Goal: Task Accomplishment & Management: Manage account settings

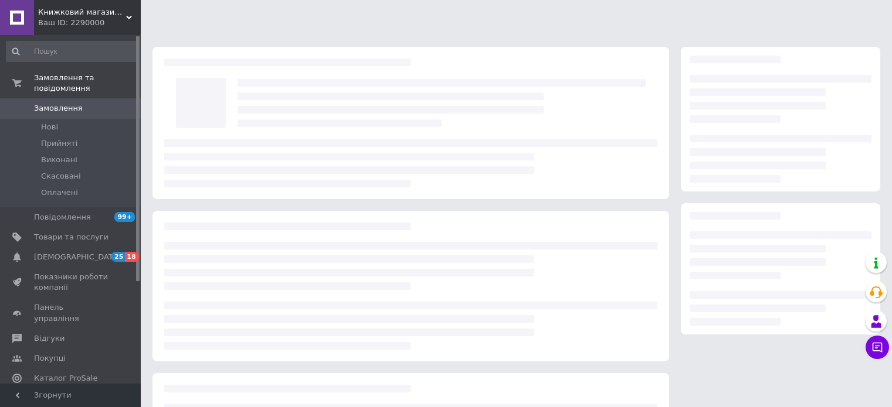
scroll to position [16, 0]
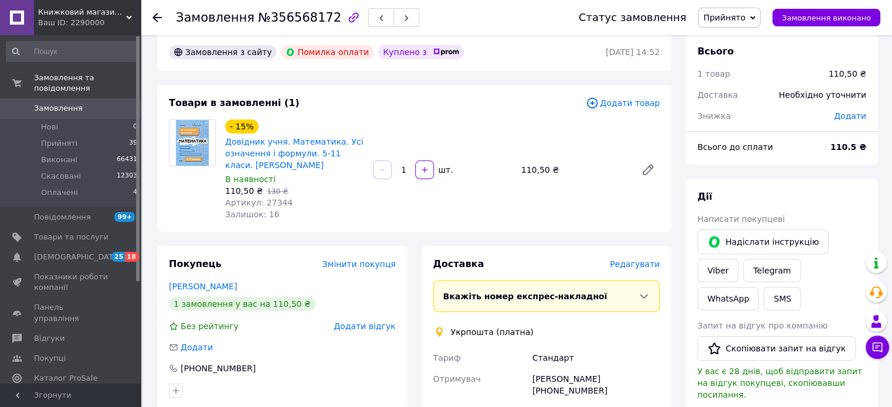
click at [738, 13] on span "Прийнято" at bounding box center [724, 17] width 42 height 9
click at [742, 57] on li "Скасовано" at bounding box center [729, 59] width 62 height 18
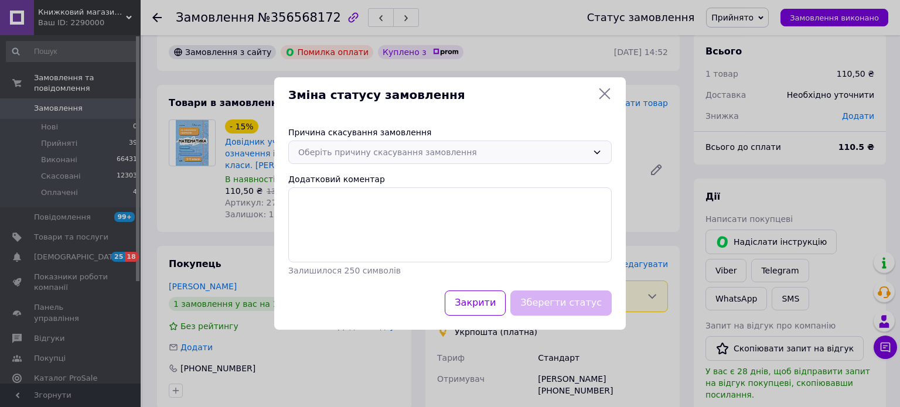
click at [342, 153] on div "Оберіть причину скасування замовлення" at bounding box center [443, 152] width 290 height 13
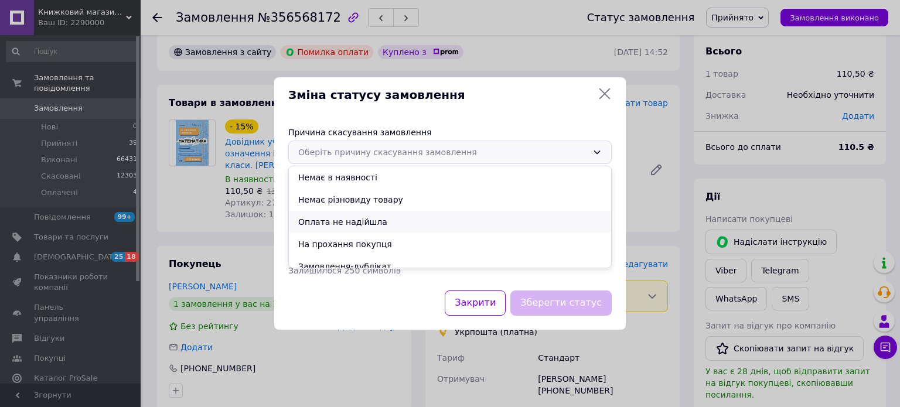
click at [346, 220] on li "Оплата не надійшла" at bounding box center [450, 222] width 322 height 22
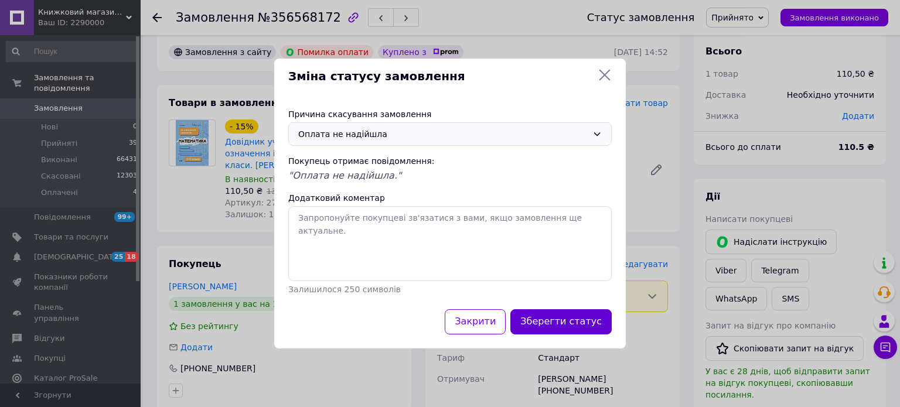
click at [590, 328] on button "Зберегти статус" at bounding box center [561, 322] width 101 height 25
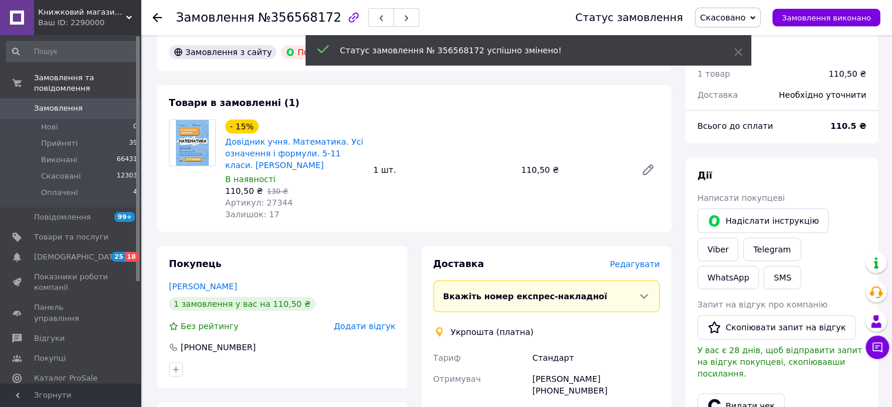
click at [66, 103] on span "Замовлення" at bounding box center [58, 108] width 49 height 11
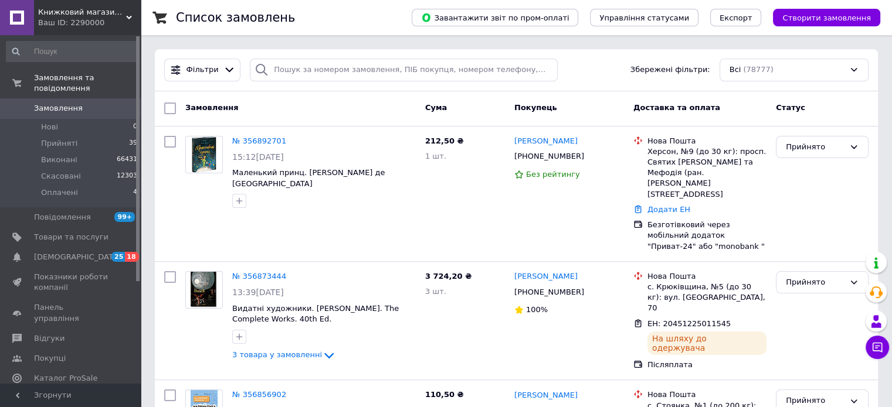
click at [59, 98] on link "Замовлення 0" at bounding box center [72, 108] width 144 height 20
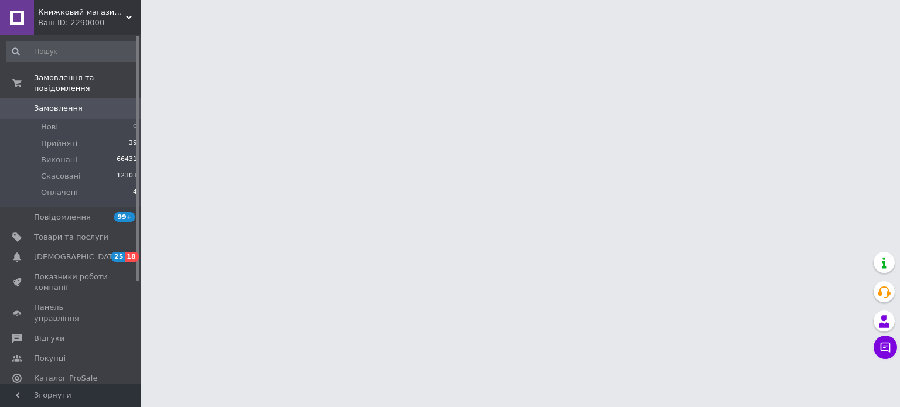
click at [59, 98] on link "Замовлення 0" at bounding box center [72, 108] width 144 height 20
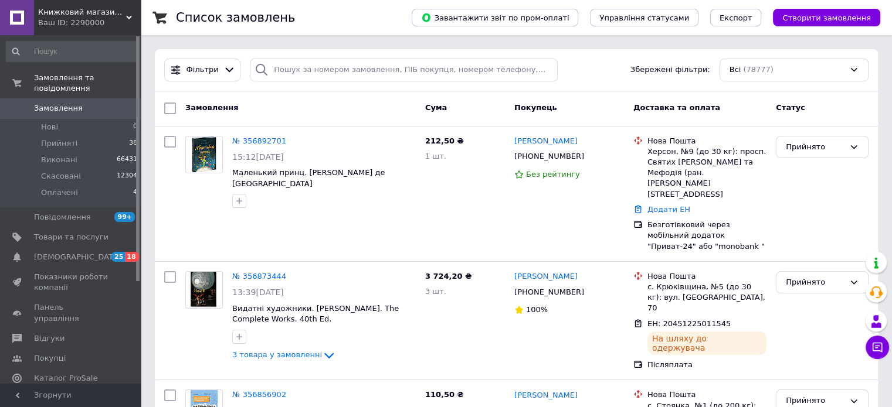
click at [95, 103] on span "Замовлення" at bounding box center [71, 108] width 74 height 11
click at [70, 103] on span "Замовлення" at bounding box center [58, 108] width 49 height 11
click at [108, 103] on span "Замовлення" at bounding box center [71, 108] width 74 height 11
click at [68, 103] on span "Замовлення" at bounding box center [58, 108] width 49 height 11
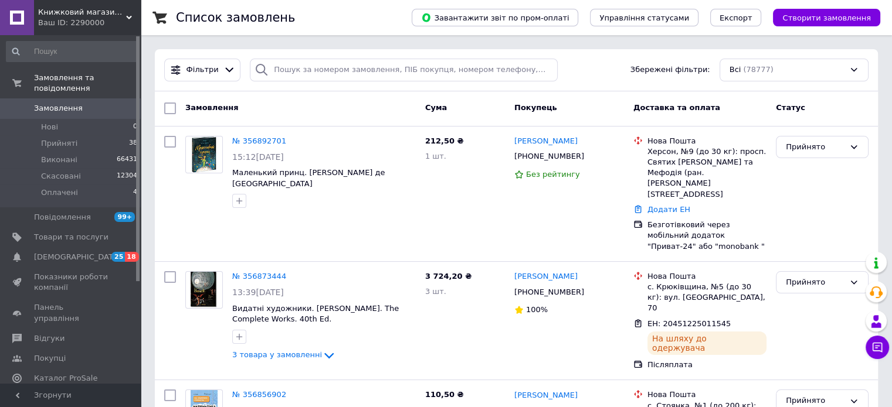
click at [89, 103] on span "Замовлення" at bounding box center [71, 108] width 74 height 11
click at [70, 103] on span "Замовлення" at bounding box center [58, 108] width 49 height 11
click at [63, 98] on link "Замовлення 0" at bounding box center [72, 108] width 144 height 20
click at [83, 107] on link "Замовлення 0" at bounding box center [72, 108] width 144 height 20
